Goal: Task Accomplishment & Management: Use online tool/utility

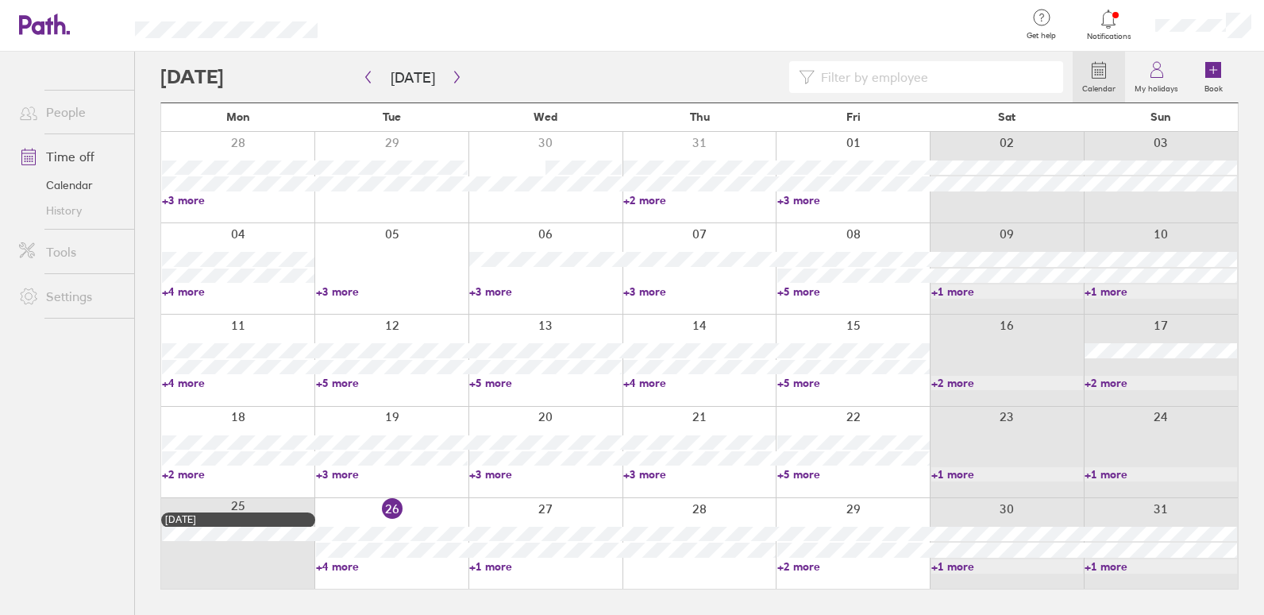
click at [861, 506] on div at bounding box center [853, 543] width 154 height 91
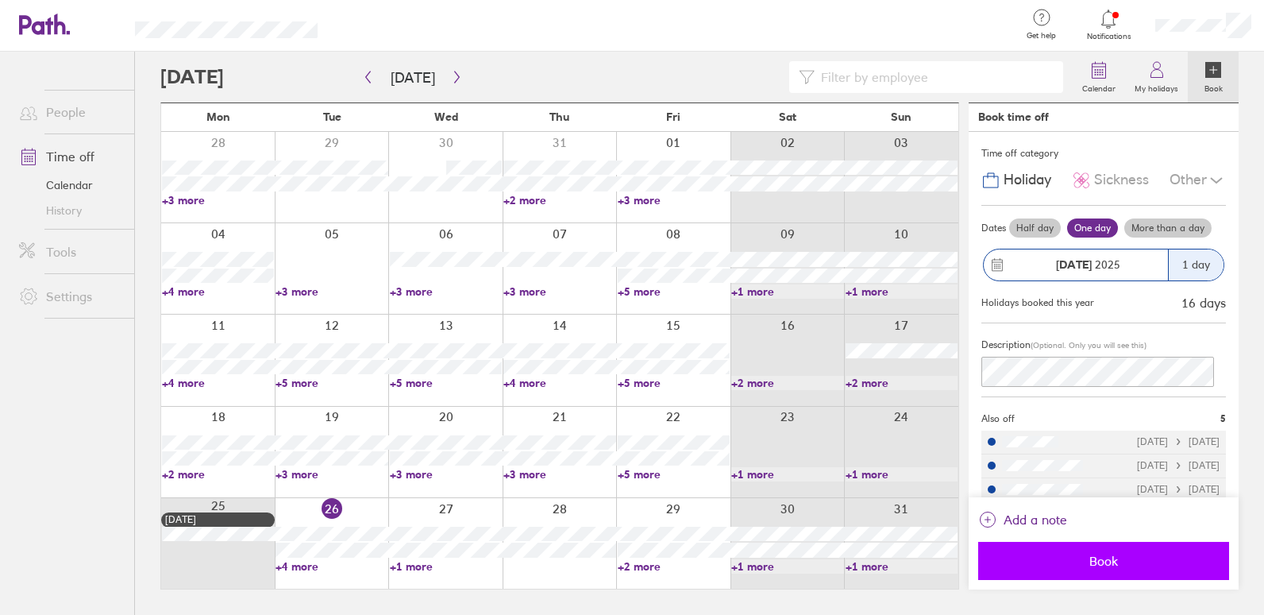
click at [1097, 544] on button "Book" at bounding box center [1103, 561] width 251 height 38
